Goal: Information Seeking & Learning: Learn about a topic

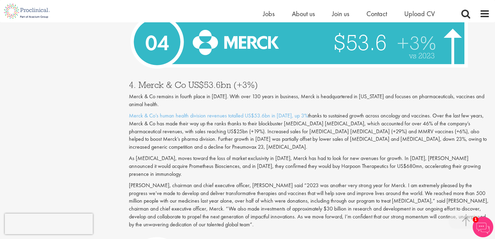
scroll to position [1863, 0]
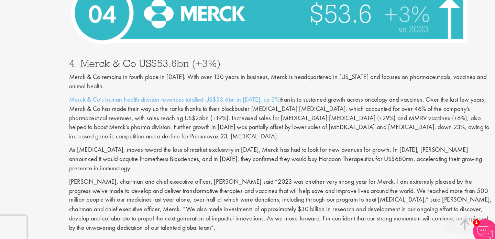
click at [204, 188] on p "[PERSON_NAME], chairman and chief executive officer, [PERSON_NAME] said “2023 w…" at bounding box center [309, 204] width 361 height 47
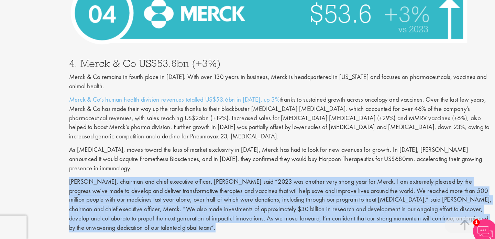
click at [202, 181] on p "[PERSON_NAME], chairman and chief executive officer, [PERSON_NAME] said “2023 w…" at bounding box center [309, 204] width 361 height 47
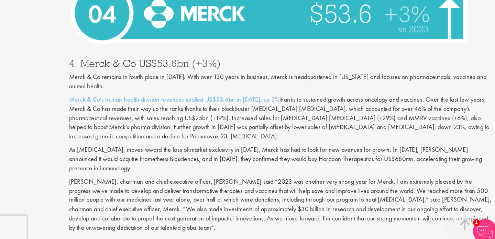
click at [202, 181] on p "[PERSON_NAME], chairman and chief executive officer, [PERSON_NAME] said “2023 w…" at bounding box center [309, 204] width 361 height 47
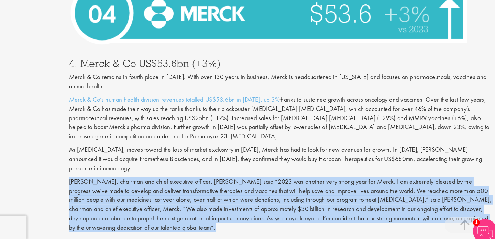
click at [202, 181] on p "[PERSON_NAME], chairman and chief executive officer, [PERSON_NAME] said “2023 w…" at bounding box center [309, 204] width 361 height 47
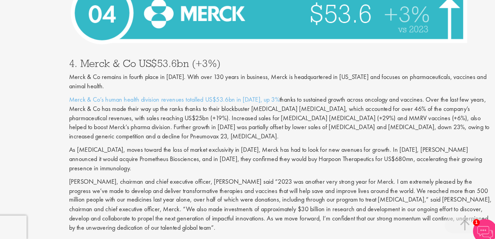
click at [202, 181] on p "[PERSON_NAME], chairman and chief executive officer, [PERSON_NAME] said “2023 w…" at bounding box center [309, 204] width 361 height 47
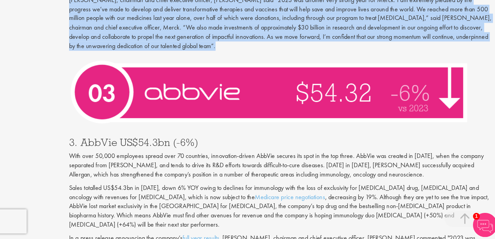
scroll to position [2025, 0]
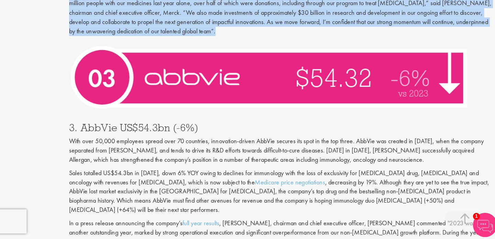
click at [163, 179] on p "Sales totalled US$54.3bn in [DATE], down 6% YOY owing to declines for immunolog…" at bounding box center [309, 198] width 361 height 39
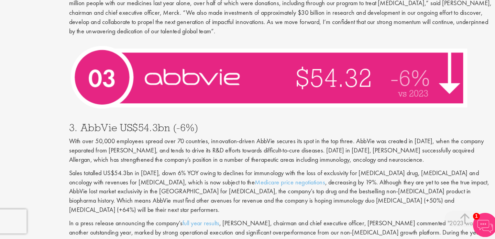
click at [163, 179] on p "Sales totalled US$54.3bn in [DATE], down 6% YOY owing to declines for immunolog…" at bounding box center [309, 198] width 361 height 39
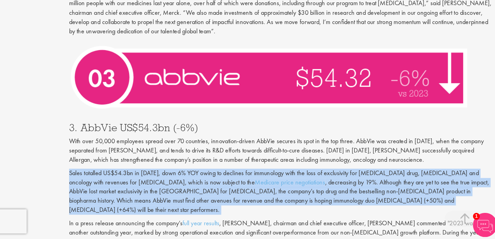
click at [156, 222] on p "In a press release announcing the company’s full year results , [PERSON_NAME], …" at bounding box center [309, 241] width 361 height 39
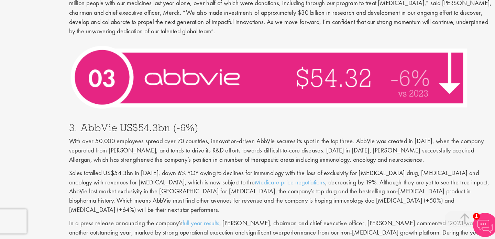
click at [156, 222] on p "In a press release announcing the company’s full year results , [PERSON_NAME], …" at bounding box center [309, 241] width 361 height 39
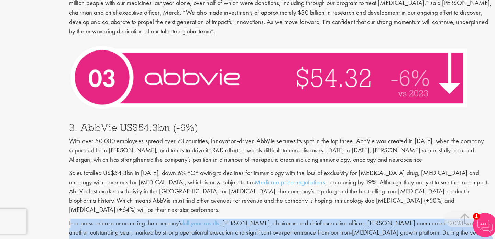
click at [165, 222] on p "In a press release announcing the company’s full year results , [PERSON_NAME], …" at bounding box center [309, 241] width 361 height 39
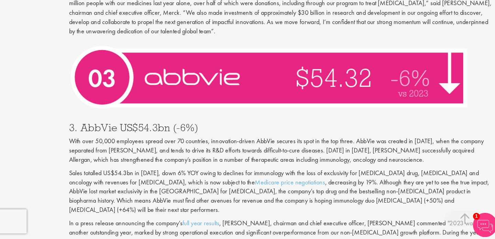
click at [165, 222] on p "In a press release announcing the company’s full year results , [PERSON_NAME], …" at bounding box center [309, 241] width 361 height 39
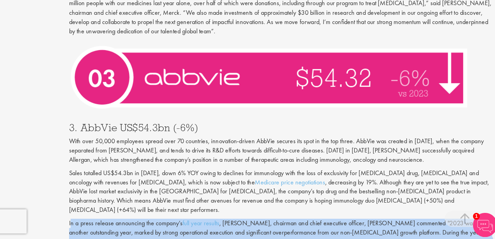
click at [154, 152] on p "With over 50,000 employees spread over 70 countries, innovation-driven AbbVie s…" at bounding box center [309, 164] width 361 height 24
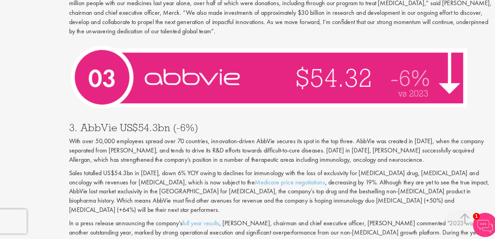
click at [154, 152] on p "With over 50,000 employees spread over 70 countries, innovation-driven AbbVie s…" at bounding box center [309, 164] width 361 height 24
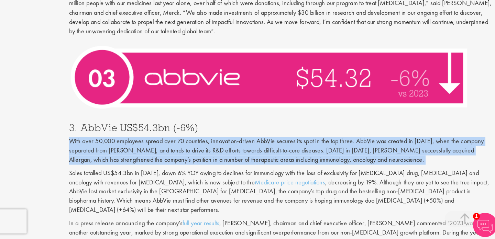
click at [148, 179] on p "Sales totalled US$54.3bn in [DATE], down 6% YOY owing to declines for immunolog…" at bounding box center [309, 198] width 361 height 39
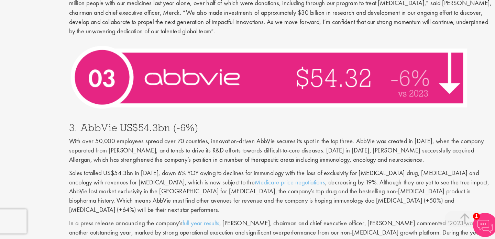
click at [148, 179] on p "Sales totalled US$54.3bn in [DATE], down 6% YOY owing to declines for immunolog…" at bounding box center [309, 198] width 361 height 39
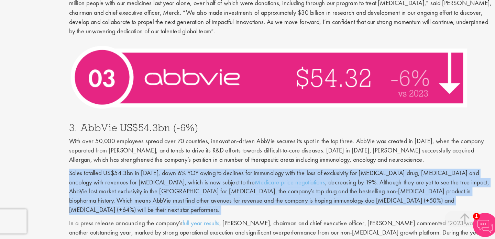
click at [147, 222] on p "In a press release announcing the company’s full year results , [PERSON_NAME], …" at bounding box center [309, 241] width 361 height 39
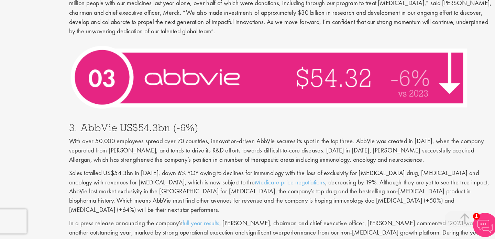
click at [147, 222] on p "In a press release announcing the company’s full year results , [PERSON_NAME], …" at bounding box center [309, 241] width 361 height 39
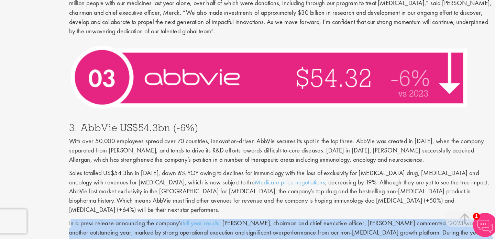
click at [147, 222] on p "In a press release announcing the company’s full year results , [PERSON_NAME], …" at bounding box center [309, 241] width 361 height 39
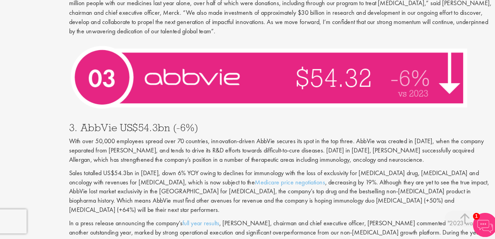
click at [147, 222] on p "In a press release announcing the company’s full year results , [PERSON_NAME], …" at bounding box center [309, 241] width 361 height 39
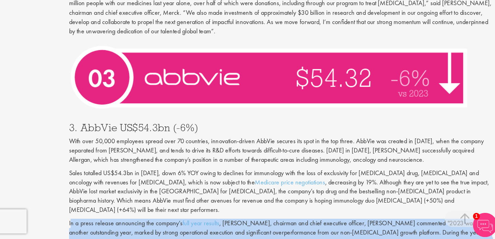
click at [147, 222] on p "In a press release announcing the company’s full year results , [PERSON_NAME], …" at bounding box center [309, 241] width 361 height 39
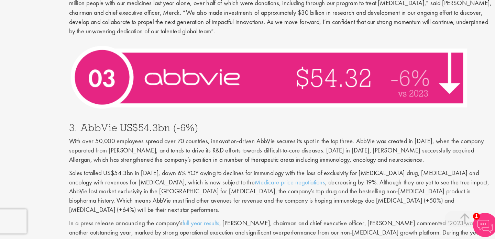
click at [147, 222] on p "In a press release announcing the company’s full year results , [PERSON_NAME], …" at bounding box center [309, 241] width 361 height 39
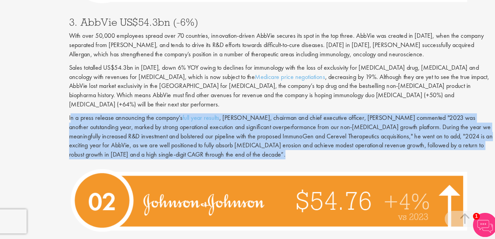
scroll to position [2143, 0]
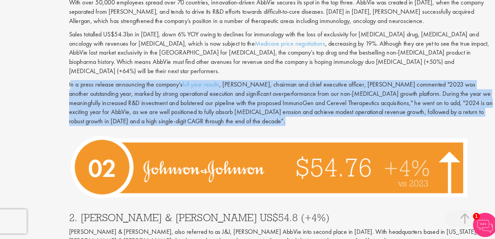
click at [155, 229] on p "[PERSON_NAME] & [PERSON_NAME], also referred to as J&J, [PERSON_NAME] AbbVie in…" at bounding box center [309, 237] width 361 height 16
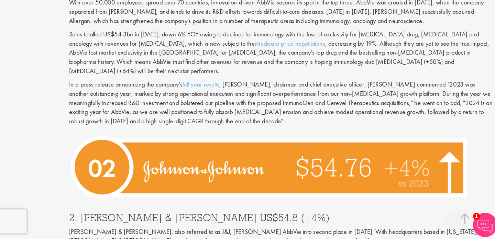
click at [155, 229] on p "[PERSON_NAME] & [PERSON_NAME], also referred to as J&J, [PERSON_NAME] AbbVie in…" at bounding box center [309, 237] width 361 height 16
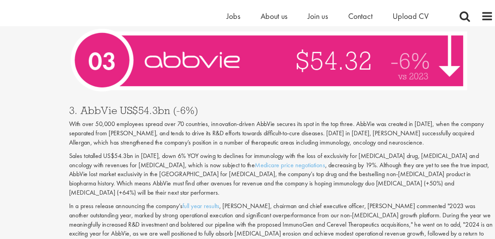
scroll to position [2074, 0]
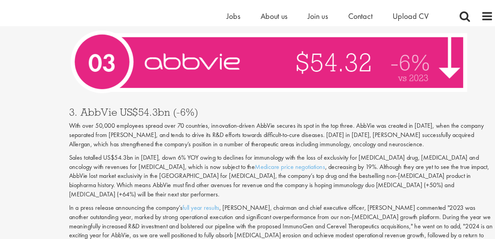
click at [154, 131] on p "Sales totalled US$54.3bn in [DATE], down 6% YOY owing to declines for immunolog…" at bounding box center [309, 150] width 361 height 39
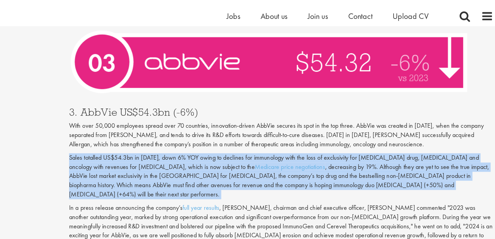
click at [154, 131] on p "Sales totalled US$54.3bn in [DATE], down 6% YOY owing to declines for immunolog…" at bounding box center [309, 150] width 361 height 39
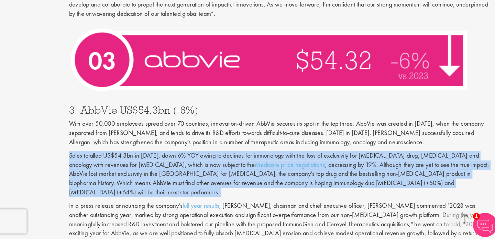
scroll to position [2041, 0]
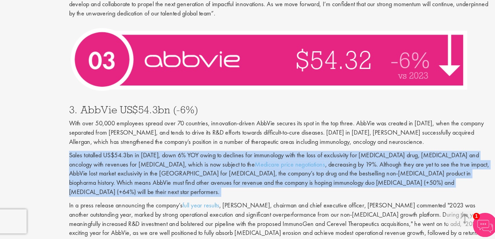
click at [153, 164] on p "Sales totalled US$54.3bn in [DATE], down 6% YOY owing to declines for immunolog…" at bounding box center [309, 183] width 361 height 39
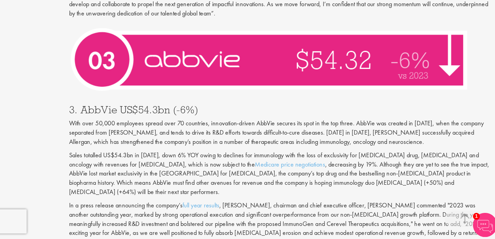
click at [147, 164] on p "Sales totalled US$54.3bn in [DATE], down 6% YOY owing to declines for immunolog…" at bounding box center [309, 183] width 361 height 39
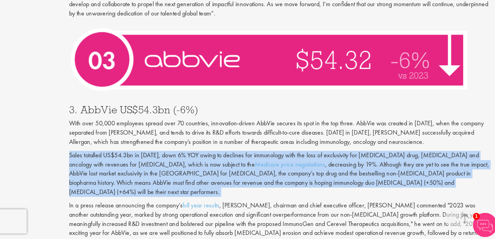
click at [146, 164] on p "Sales totalled US$54.3bn in [DATE], down 6% YOY owing to declines for immunolog…" at bounding box center [309, 183] width 361 height 39
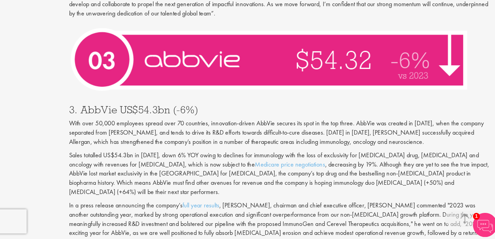
click at [146, 164] on p "Sales totalled US$54.3bn in [DATE], down 6% YOY owing to declines for immunolog…" at bounding box center [309, 183] width 361 height 39
click at [141, 164] on p "Sales totalled US$54.3bn in [DATE], down 6% YOY owing to declines for immunolog…" at bounding box center [309, 183] width 361 height 39
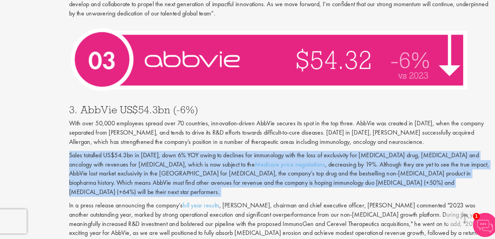
click at [138, 207] on p "In a press release announcing the company’s full year results , [PERSON_NAME], …" at bounding box center [309, 226] width 361 height 39
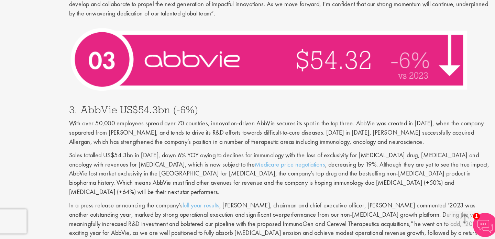
click at [138, 207] on p "In a press release announcing the company’s full year results , [PERSON_NAME], …" at bounding box center [309, 226] width 361 height 39
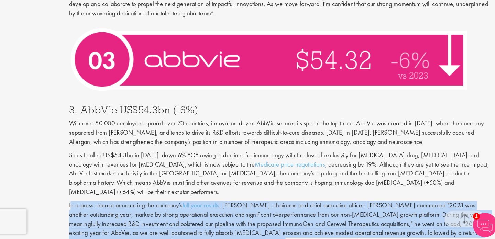
click at [138, 207] on p "In a press release announcing the company’s full year results , [PERSON_NAME], …" at bounding box center [309, 226] width 361 height 39
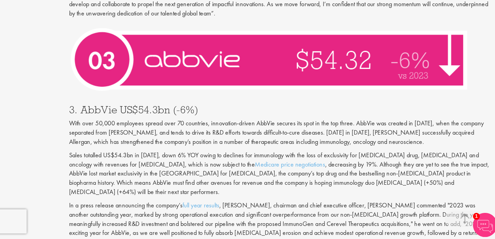
click at [138, 207] on p "In a press release announcing the company’s full year results , [PERSON_NAME], …" at bounding box center [309, 226] width 361 height 39
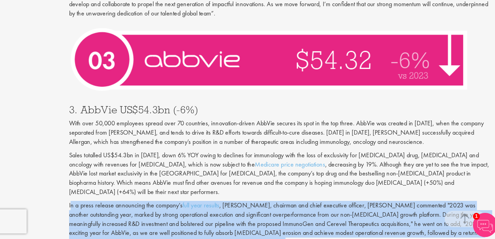
click at [138, 207] on p "In a press release announcing the company’s full year results , [PERSON_NAME], …" at bounding box center [309, 226] width 361 height 39
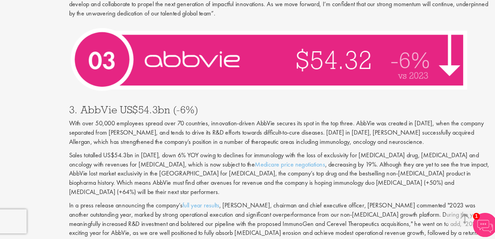
click at [138, 207] on p "In a press release announcing the company’s full year results , [PERSON_NAME], …" at bounding box center [309, 226] width 361 height 39
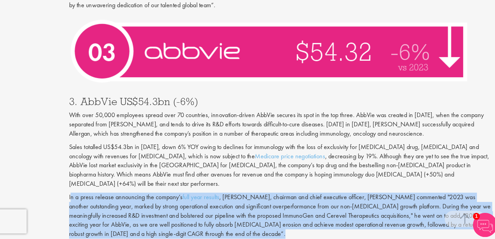
scroll to position [2048, 0]
click at [137, 199] on p "In a press release announcing the company’s full year results , [PERSON_NAME], …" at bounding box center [309, 218] width 361 height 39
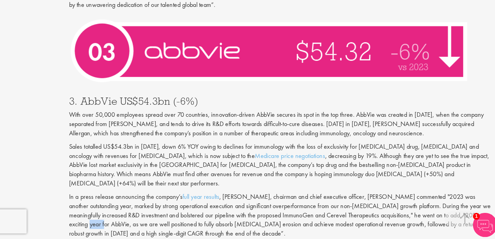
click at [137, 199] on p "In a press release announcing the company’s full year results , [PERSON_NAME], …" at bounding box center [309, 218] width 361 height 39
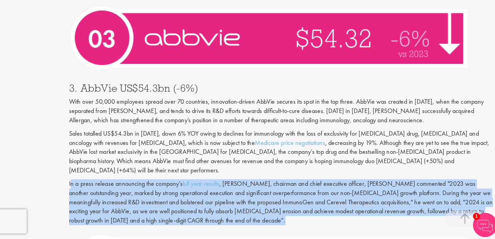
scroll to position [2064, 0]
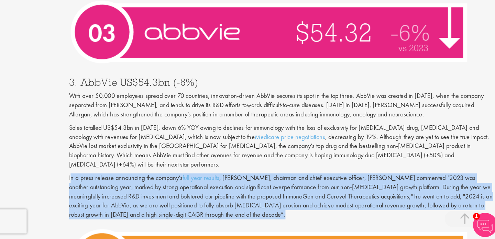
click at [137, 190] on p "In a press release announcing the company’s full year results , [PERSON_NAME], …" at bounding box center [309, 202] width 361 height 39
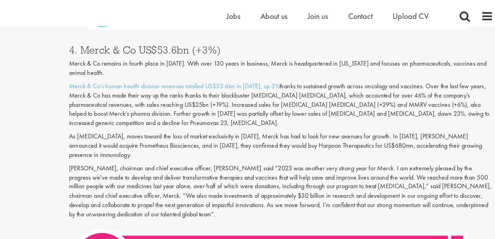
scroll to position [1905, 0]
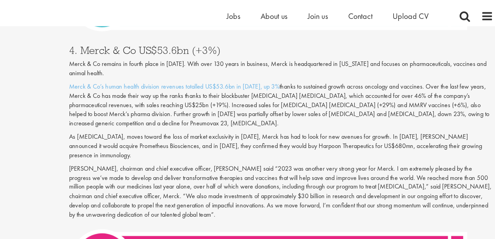
click at [146, 77] on p "Merck & Co’s human health division revenues totalled US$53.6bn in [DATE], up 3%…" at bounding box center [309, 89] width 361 height 39
click at [141, 76] on p "Merck & Co’s human health division revenues totalled US$53.6bn in [DATE], up 3%…" at bounding box center [309, 89] width 361 height 39
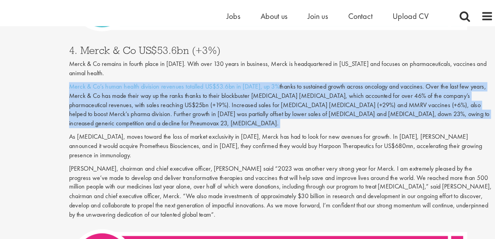
click at [141, 76] on p "Merck & Co’s human health division revenues totalled US$53.6bn in [DATE], up 3%…" at bounding box center [309, 89] width 361 height 39
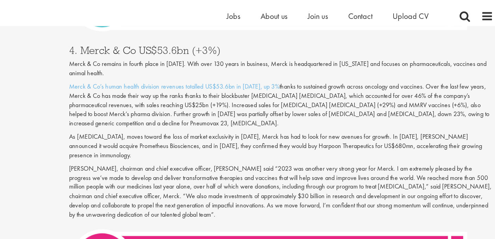
click at [139, 80] on p "Merck & Co’s human health division revenues totalled US$53.6bn in [DATE], up 3%…" at bounding box center [309, 89] width 361 height 39
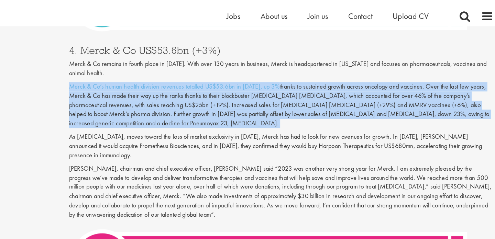
click at [139, 80] on p "Merck & Co’s human health division revenues totalled US$53.6bn in [DATE], up 3%…" at bounding box center [309, 89] width 361 height 39
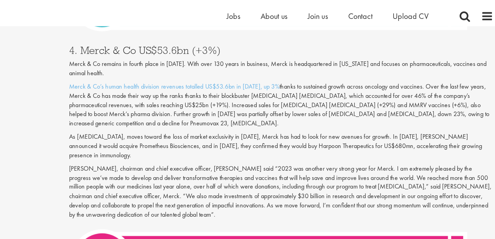
click at [139, 80] on p "Merck & Co’s human health division revenues totalled US$53.6bn in [DATE], up 3%…" at bounding box center [309, 89] width 361 height 39
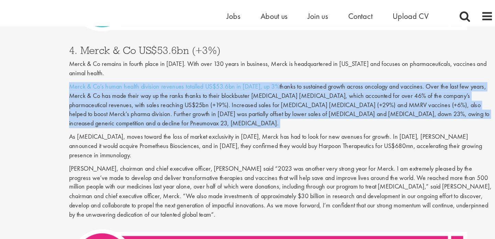
click at [139, 80] on p "Merck & Co’s human health division revenues totalled US$53.6bn in [DATE], up 3%…" at bounding box center [309, 89] width 361 height 39
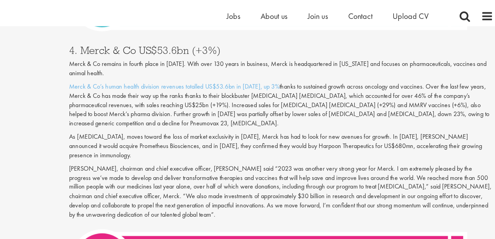
click at [139, 80] on p "Merck & Co’s human health division revenues totalled US$53.6bn in [DATE], up 3%…" at bounding box center [309, 89] width 361 height 39
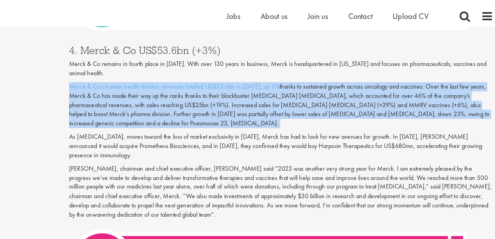
click at [137, 82] on p "Merck & Co’s human health division revenues totalled US$53.6bn in [DATE], up 3%…" at bounding box center [309, 89] width 361 height 39
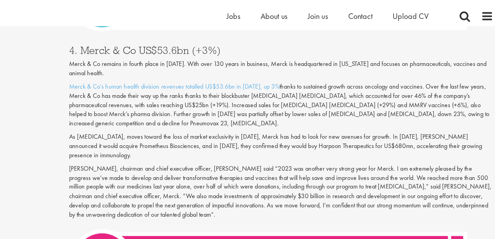
click at [137, 82] on p "Merck & Co’s human health division revenues totalled US$53.6bn in [DATE], up 3%…" at bounding box center [309, 89] width 361 height 39
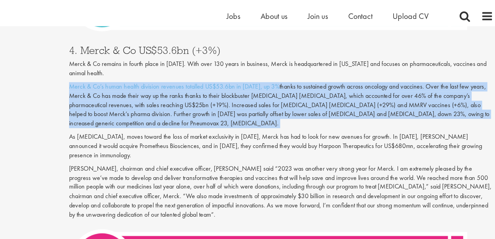
click at [137, 82] on p "Merck & Co’s human health division revenues totalled US$53.6bn in [DATE], up 3%…" at bounding box center [309, 89] width 361 height 39
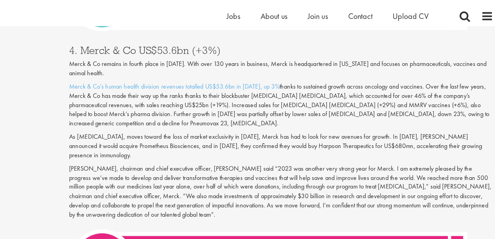
click at [137, 82] on p "Merck & Co’s human health division revenues totalled US$53.6bn in [DATE], up 3%…" at bounding box center [309, 89] width 361 height 39
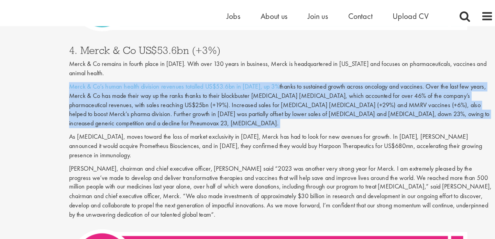
click at [153, 85] on p "Merck & Co’s human health division revenues totalled US$53.6bn in [DATE], up 3%…" at bounding box center [309, 89] width 361 height 39
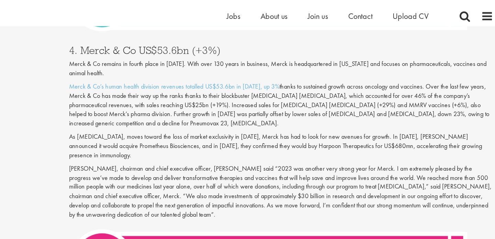
click at [153, 85] on p "Merck & Co’s human health division revenues totalled US$53.6bn in [DATE], up 3%…" at bounding box center [309, 89] width 361 height 39
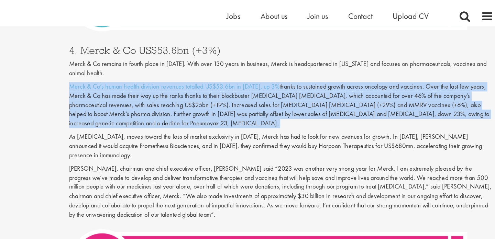
click at [153, 85] on p "Merck & Co’s human health division revenues totalled US$53.6bn in [DATE], up 3%…" at bounding box center [309, 89] width 361 height 39
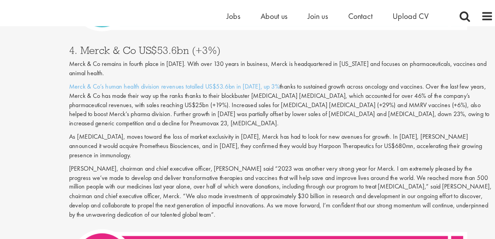
click at [140, 113] on p "As [MEDICAL_DATA], moves toward the loss of market exclusivity in [DATE], Merck…" at bounding box center [309, 125] width 361 height 24
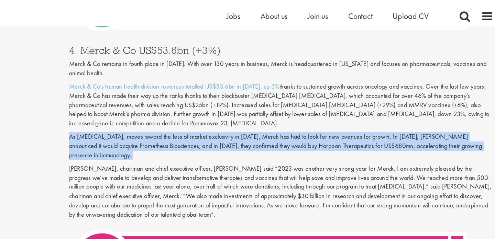
click at [140, 113] on p "As [MEDICAL_DATA], moves toward the loss of market exclusivity in [DATE], Merck…" at bounding box center [309, 125] width 361 height 24
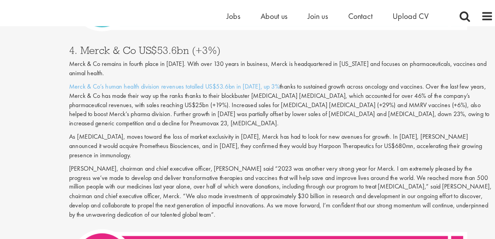
click at [140, 113] on p "As [MEDICAL_DATA], moves toward the loss of market exclusivity in [DATE], Merck…" at bounding box center [309, 125] width 361 height 24
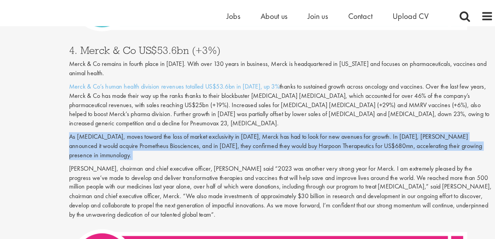
click at [136, 140] on p "[PERSON_NAME], chairman and chief executive officer, [PERSON_NAME] said “2023 w…" at bounding box center [309, 163] width 361 height 47
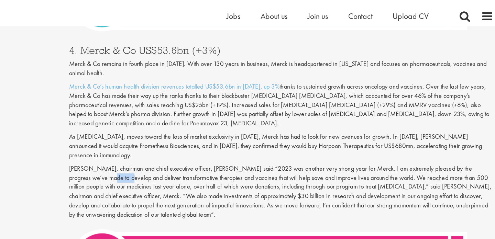
click at [136, 140] on p "[PERSON_NAME], chairman and chief executive officer, [PERSON_NAME] said “2023 w…" at bounding box center [309, 163] width 361 height 47
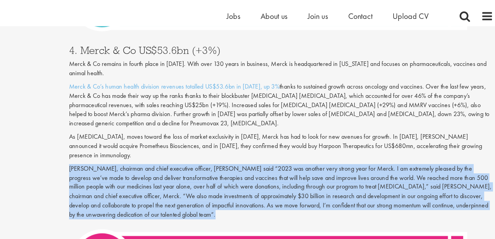
click at [137, 140] on p "[PERSON_NAME], chairman and chief executive officer, [PERSON_NAME] said “2023 w…" at bounding box center [309, 163] width 361 height 47
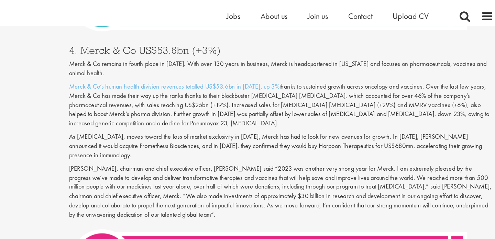
click at [137, 140] on p "[PERSON_NAME], chairman and chief executive officer, [PERSON_NAME] said “2023 w…" at bounding box center [309, 163] width 361 height 47
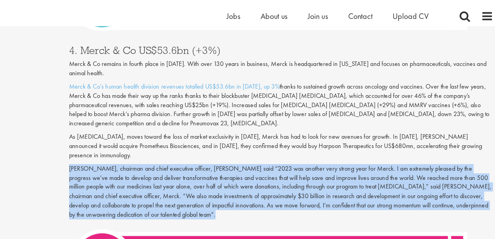
click at [137, 140] on p "[PERSON_NAME], chairman and chief executive officer, [PERSON_NAME] said “2023 w…" at bounding box center [309, 163] width 361 height 47
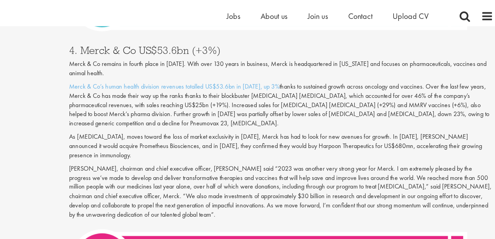
click at [137, 140] on p "[PERSON_NAME], chairman and chief executive officer, [PERSON_NAME] said “2023 w…" at bounding box center [309, 163] width 361 height 47
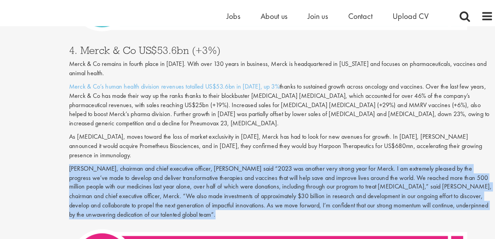
click at [137, 140] on p "[PERSON_NAME], chairman and chief executive officer, [PERSON_NAME] said “2023 w…" at bounding box center [309, 163] width 361 height 47
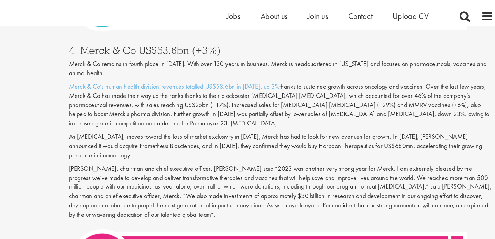
click at [137, 140] on p "[PERSON_NAME], chairman and chief executive officer, [PERSON_NAME] said “2023 w…" at bounding box center [309, 163] width 361 height 47
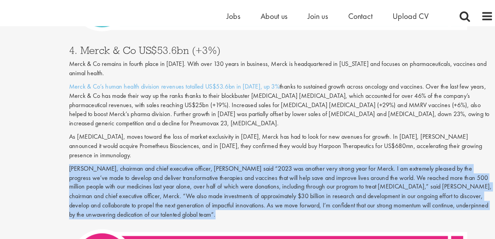
click at [163, 143] on p "[PERSON_NAME], chairman and chief executive officer, [PERSON_NAME] said “2023 w…" at bounding box center [309, 163] width 361 height 47
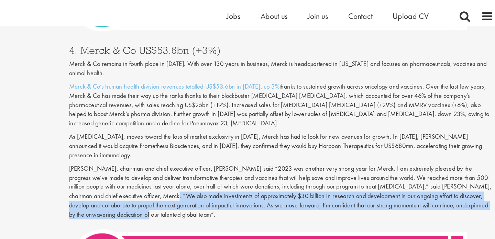
drag, startPoint x: 163, startPoint y: 143, endPoint x: 163, endPoint y: 159, distance: 16.8
click at [163, 159] on p "[PERSON_NAME], chairman and chief executive officer, [PERSON_NAME] said “2023 w…" at bounding box center [309, 163] width 361 height 47
click at [166, 144] on p "[PERSON_NAME], chairman and chief executive officer, [PERSON_NAME] said “2023 w…" at bounding box center [309, 163] width 361 height 47
drag, startPoint x: 166, startPoint y: 144, endPoint x: 166, endPoint y: 158, distance: 14.1
click at [166, 158] on p "[PERSON_NAME], chairman and chief executive officer, [PERSON_NAME] said “2023 w…" at bounding box center [309, 163] width 361 height 47
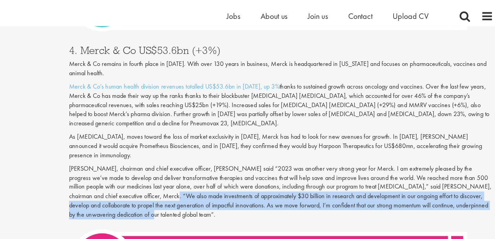
click at [198, 155] on p "[PERSON_NAME], chairman and chief executive officer, [PERSON_NAME] said “2023 w…" at bounding box center [309, 163] width 361 height 47
drag, startPoint x: 198, startPoint y: 142, endPoint x: 198, endPoint y: 156, distance: 14.1
click at [198, 156] on p "[PERSON_NAME], chairman and chief executive officer, [PERSON_NAME] said “2023 w…" at bounding box center [309, 163] width 361 height 47
click at [199, 161] on p "[PERSON_NAME], chairman and chief executive officer, [PERSON_NAME] said “2023 w…" at bounding box center [309, 163] width 361 height 47
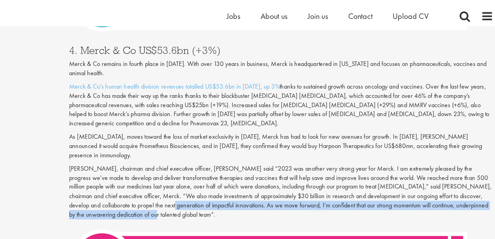
drag, startPoint x: 167, startPoint y: 151, endPoint x: 167, endPoint y: 164, distance: 12.7
click at [167, 164] on div "4. Merck & Co US$53.6bn (+3%) Merck & Co remains in fourth place in [DATE]. Wit…" at bounding box center [309, 111] width 371 height 159
click at [154, 155] on p "[PERSON_NAME], chairman and chief executive officer, [PERSON_NAME] said “2023 w…" at bounding box center [309, 163] width 361 height 47
drag, startPoint x: 149, startPoint y: 153, endPoint x: 149, endPoint y: 157, distance: 4.5
click at [149, 157] on p "[PERSON_NAME], chairman and chief executive officer, [PERSON_NAME] said “2023 w…" at bounding box center [309, 163] width 361 height 47
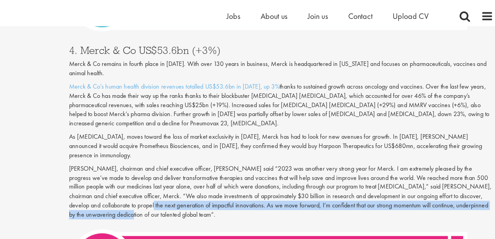
click at [153, 140] on p "[PERSON_NAME], chairman and chief executive officer, [PERSON_NAME] said “2023 w…" at bounding box center [309, 163] width 361 height 47
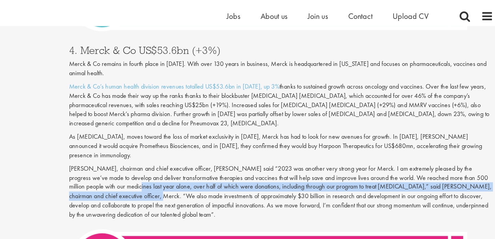
drag, startPoint x: 153, startPoint y: 134, endPoint x: 154, endPoint y: 145, distance: 11.7
click at [154, 146] on p "[PERSON_NAME], chairman and chief executive officer, [PERSON_NAME] said “2023 w…" at bounding box center [309, 163] width 361 height 47
click at [154, 152] on p "[PERSON_NAME], chairman and chief executive officer, [PERSON_NAME] said “2023 w…" at bounding box center [309, 163] width 361 height 47
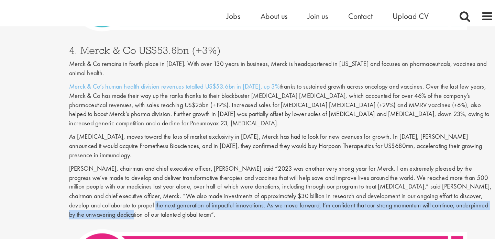
drag, startPoint x: 149, startPoint y: 149, endPoint x: 149, endPoint y: 162, distance: 13.4
click at [149, 162] on p "[PERSON_NAME], chairman and chief executive officer, [PERSON_NAME] said “2023 w…" at bounding box center [309, 163] width 361 height 47
click at [156, 140] on p "[PERSON_NAME], chairman and chief executive officer, [PERSON_NAME] said “2023 w…" at bounding box center [309, 163] width 361 height 47
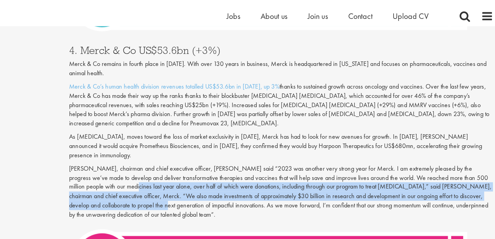
drag, startPoint x: 156, startPoint y: 135, endPoint x: 156, endPoint y: 151, distance: 15.1
click at [156, 150] on p "[PERSON_NAME], chairman and chief executive officer, [PERSON_NAME] said “2023 w…" at bounding box center [309, 163] width 361 height 47
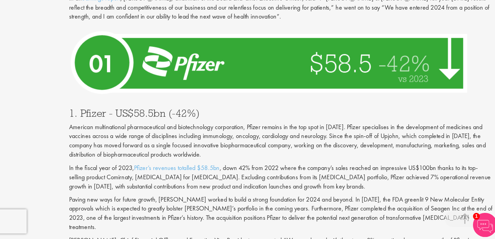
scroll to position [2389, 0]
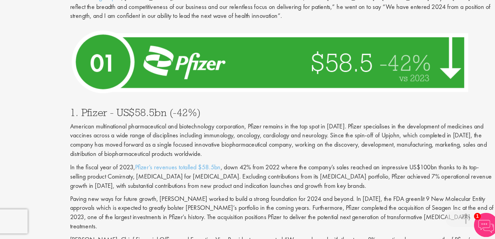
click at [161, 201] on p "Paving new ways for future growth, [PERSON_NAME] worked to build a strong found…" at bounding box center [309, 216] width 361 height 31
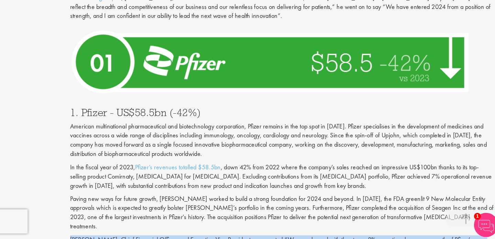
click at [151, 201] on p "Paving new ways for future growth, [PERSON_NAME] worked to build a strong found…" at bounding box center [309, 216] width 361 height 31
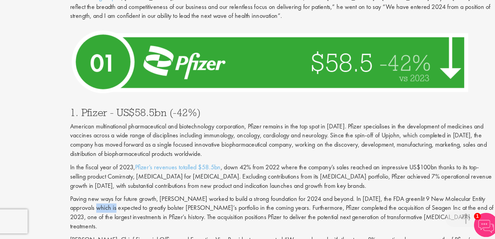
click at [151, 201] on p "Paving new ways for future growth, [PERSON_NAME] worked to build a strong found…" at bounding box center [309, 216] width 361 height 31
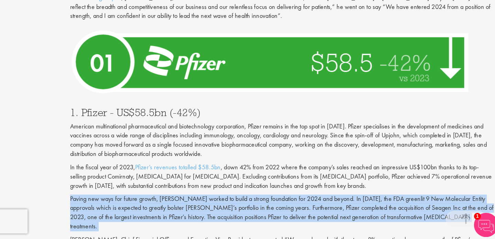
click at [151, 201] on p "Paving new ways for future growth, [PERSON_NAME] worked to build a strong found…" at bounding box center [309, 216] width 361 height 31
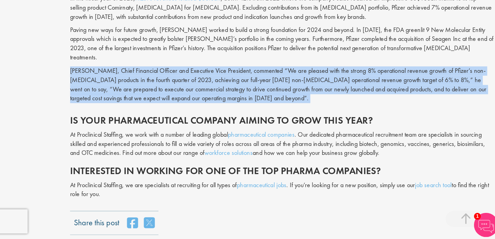
scroll to position [2534, 0]
